Goal: Transaction & Acquisition: Download file/media

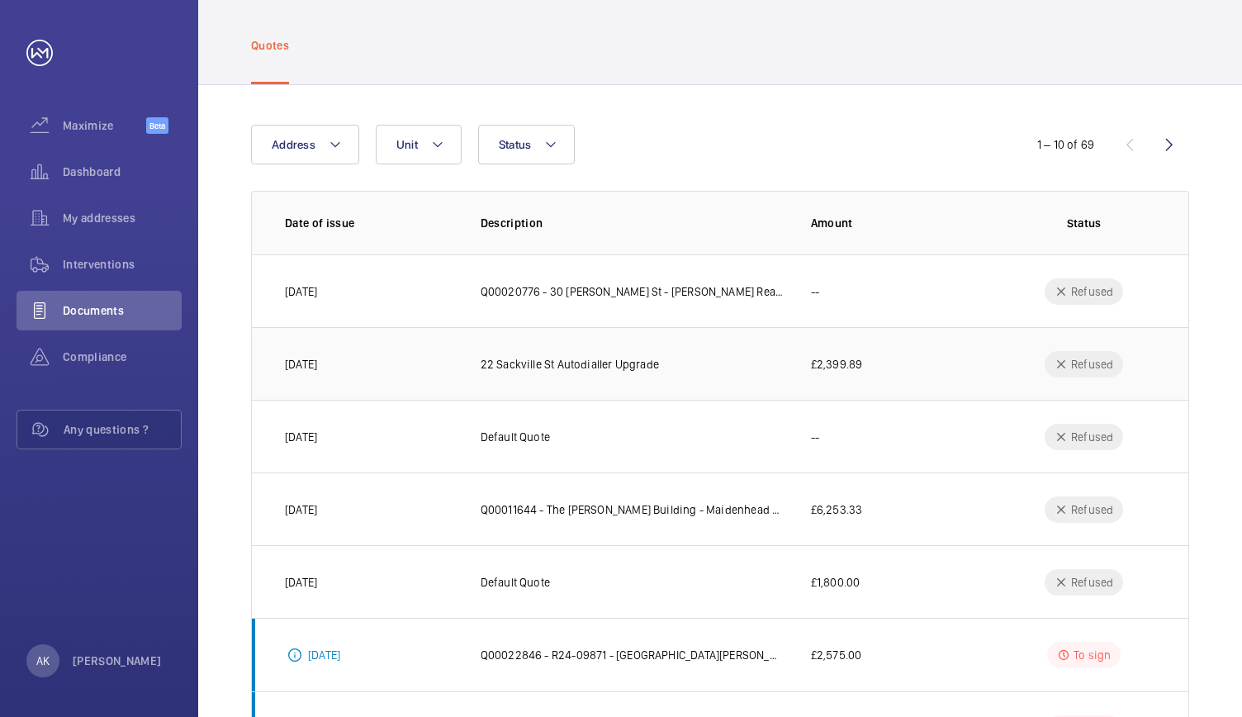
scroll to position [372, 0]
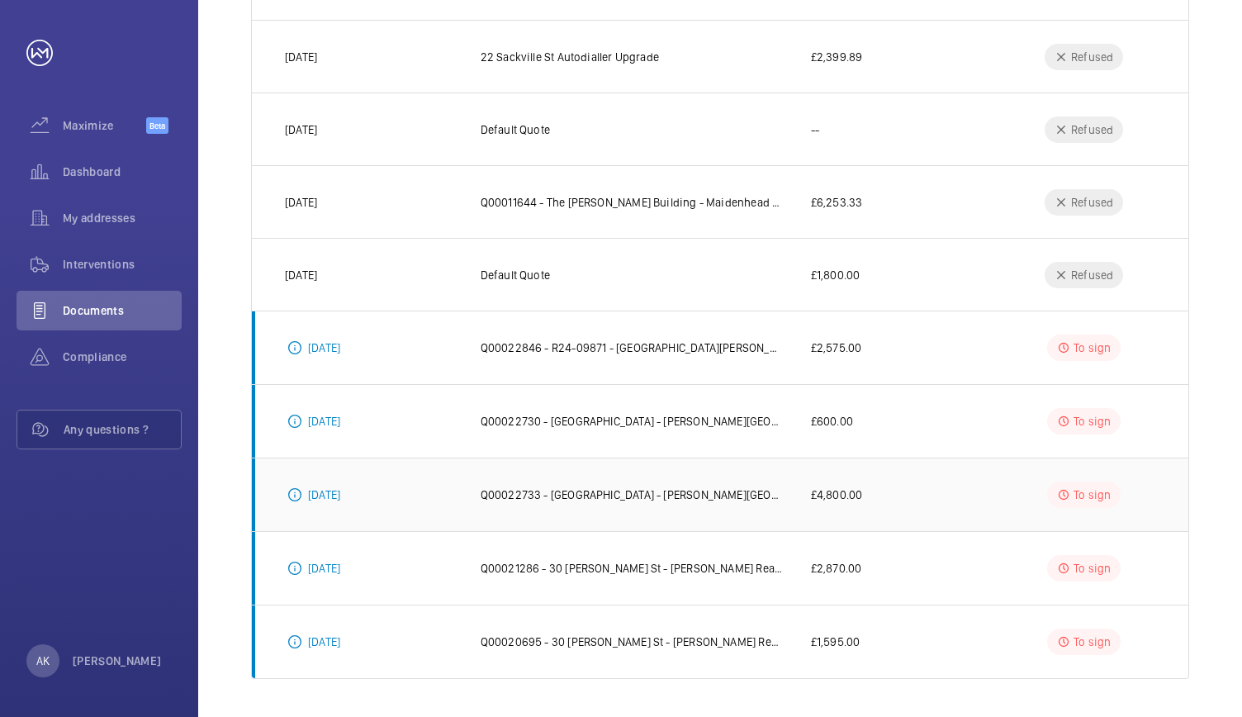
click at [679, 490] on p "Q00022733 - [GEOGRAPHIC_DATA] - [PERSON_NAME][GEOGRAPHIC_DATA], C/O Helix Prope…" at bounding box center [633, 494] width 304 height 17
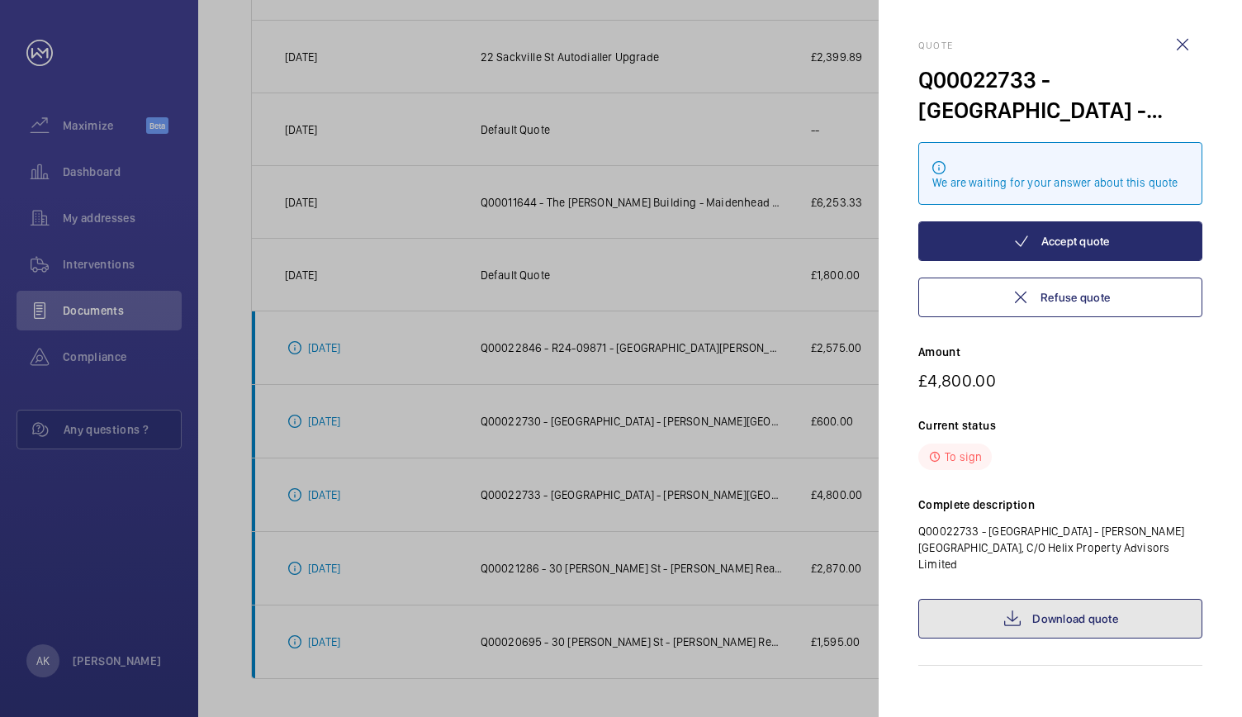
click at [1044, 601] on link "Download quote" at bounding box center [1060, 619] width 284 height 40
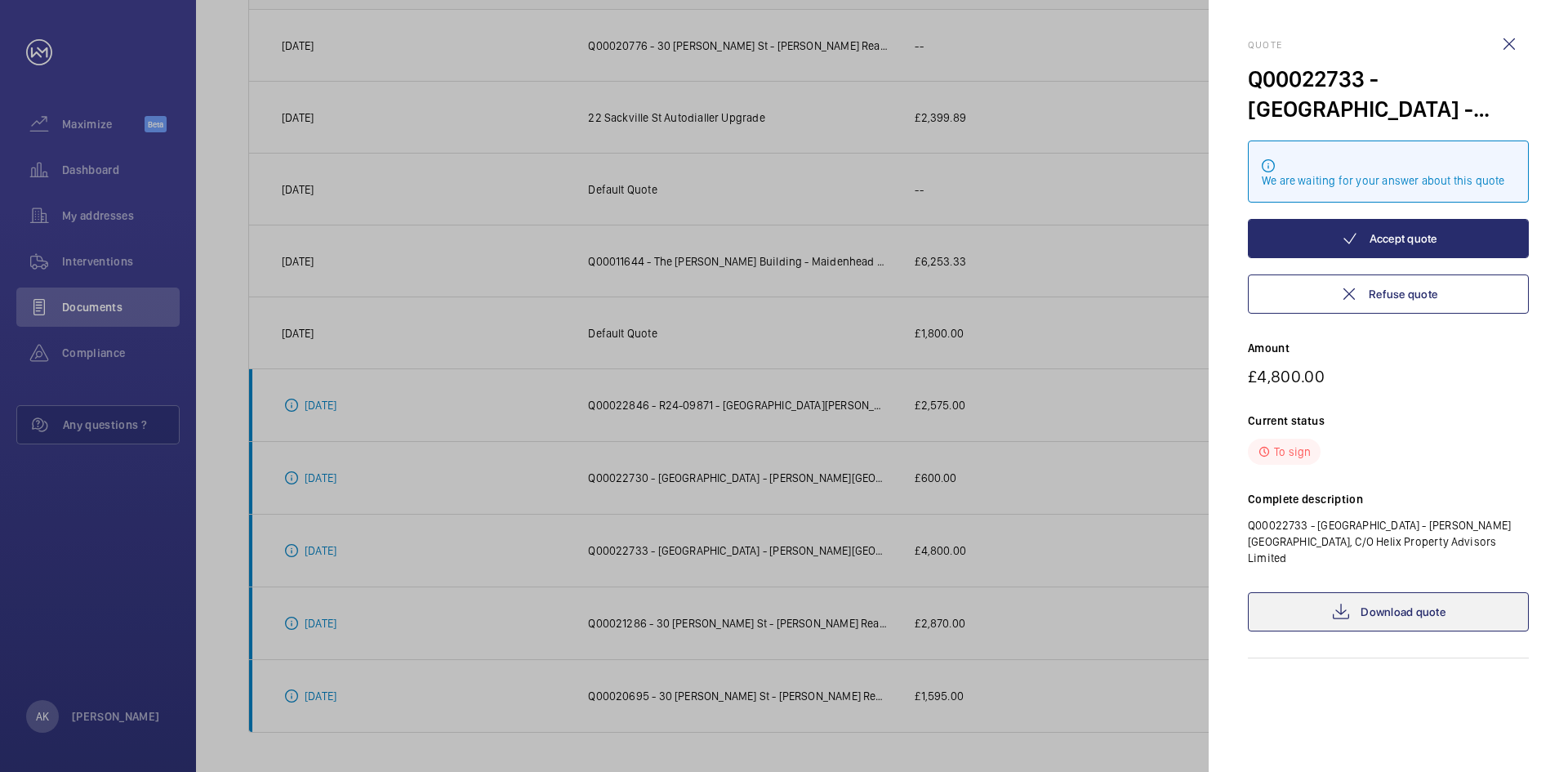
scroll to position [307, 0]
